Goal: Information Seeking & Learning: Learn about a topic

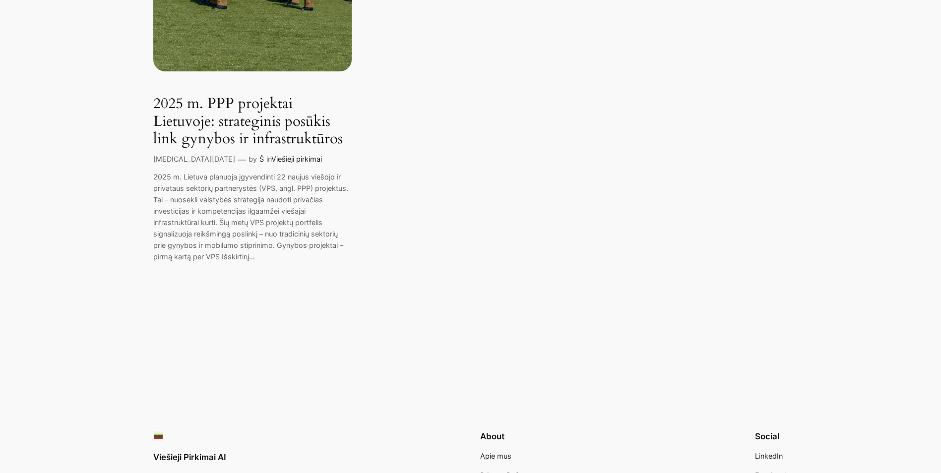
click at [280, 152] on div "2025 m. PPP projektai Lietuvoje: strateginis posūkis link gynybos ir infrastruk…" at bounding box center [252, 191] width 198 height 192
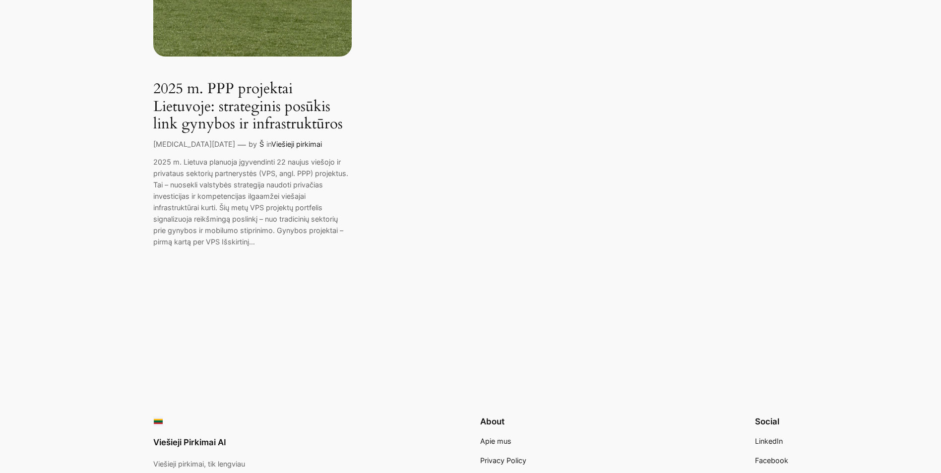
click at [287, 112] on link "2025 m. PPP projektai Lietuvoje: strateginis posūkis link gynybos ir infrastruk…" at bounding box center [252, 106] width 198 height 53
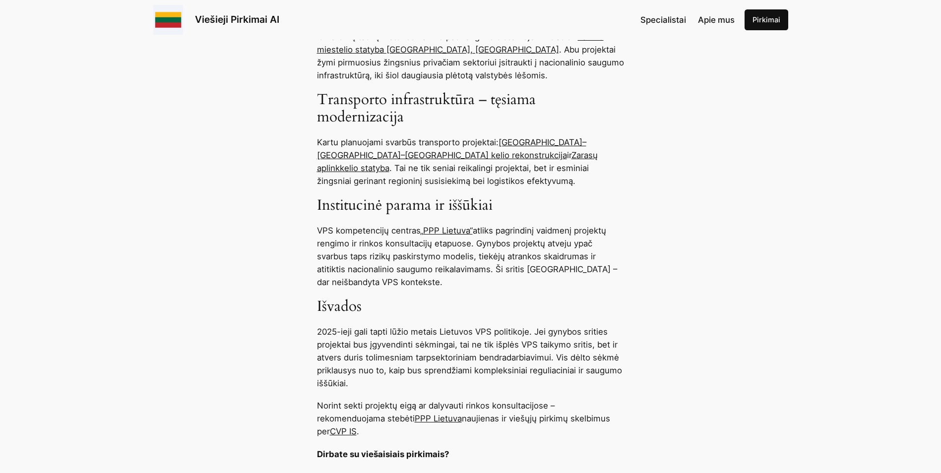
scroll to position [545, 0]
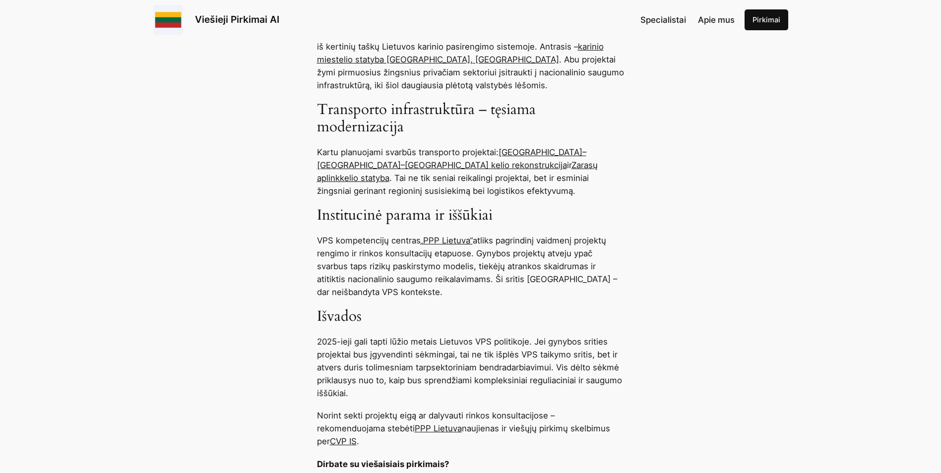
click at [443, 165] on link "Zarasų aplinkkelio statyba" at bounding box center [457, 171] width 281 height 23
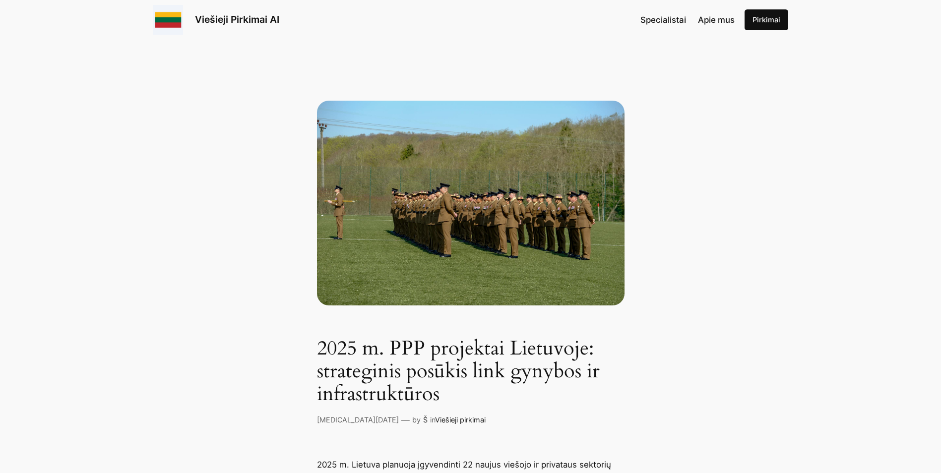
scroll to position [545, 0]
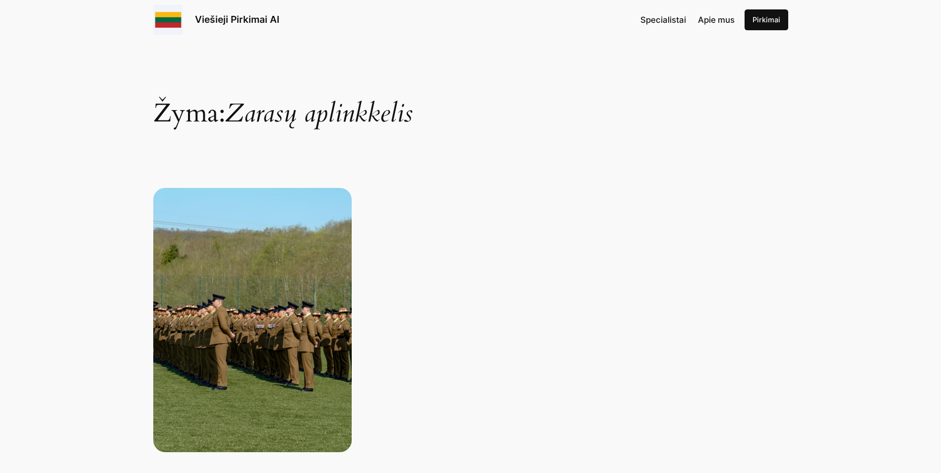
scroll to position [396, 0]
